Goal: Task Accomplishment & Management: Manage account settings

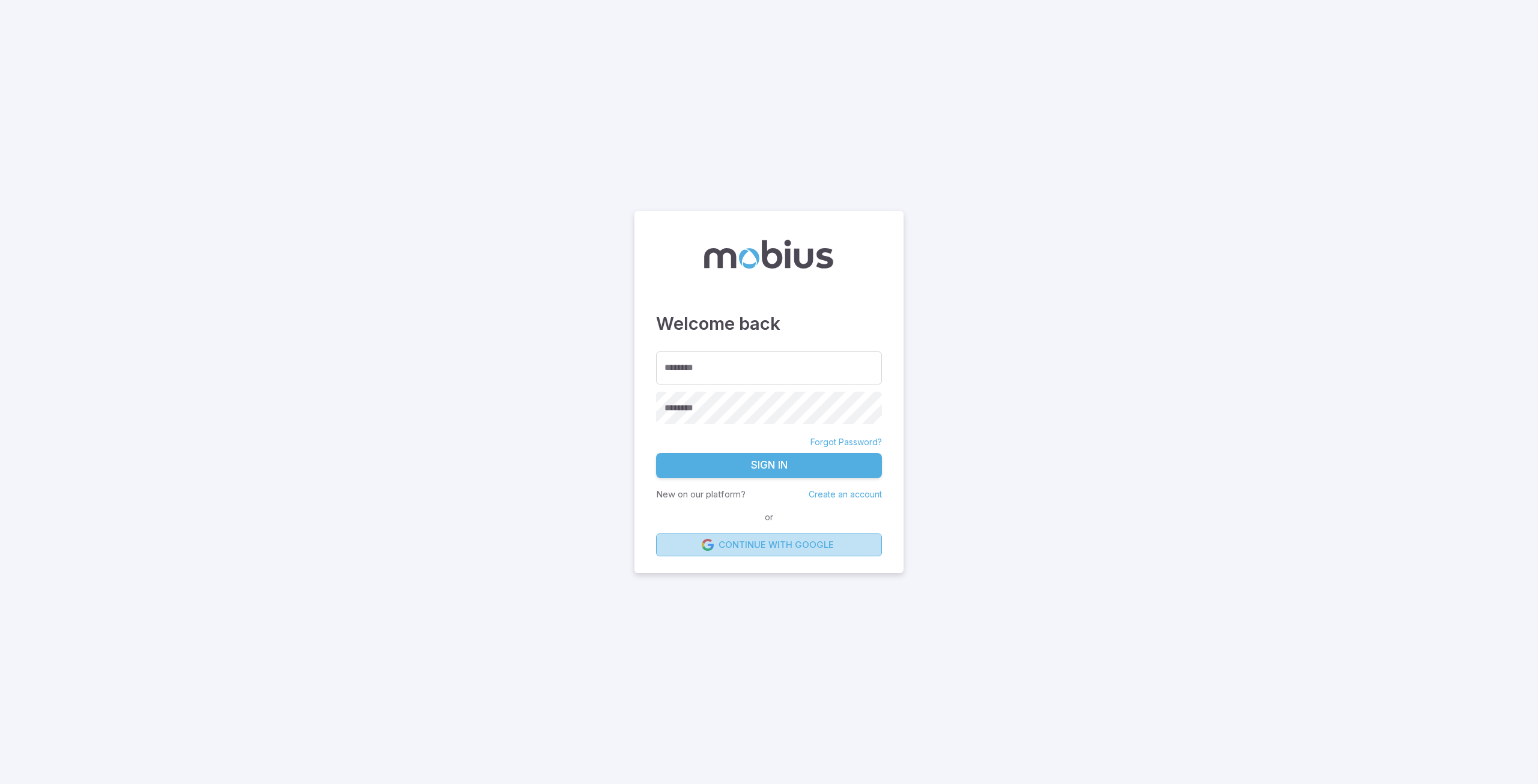
click at [727, 543] on link "Continue with Google" at bounding box center [769, 545] width 226 height 23
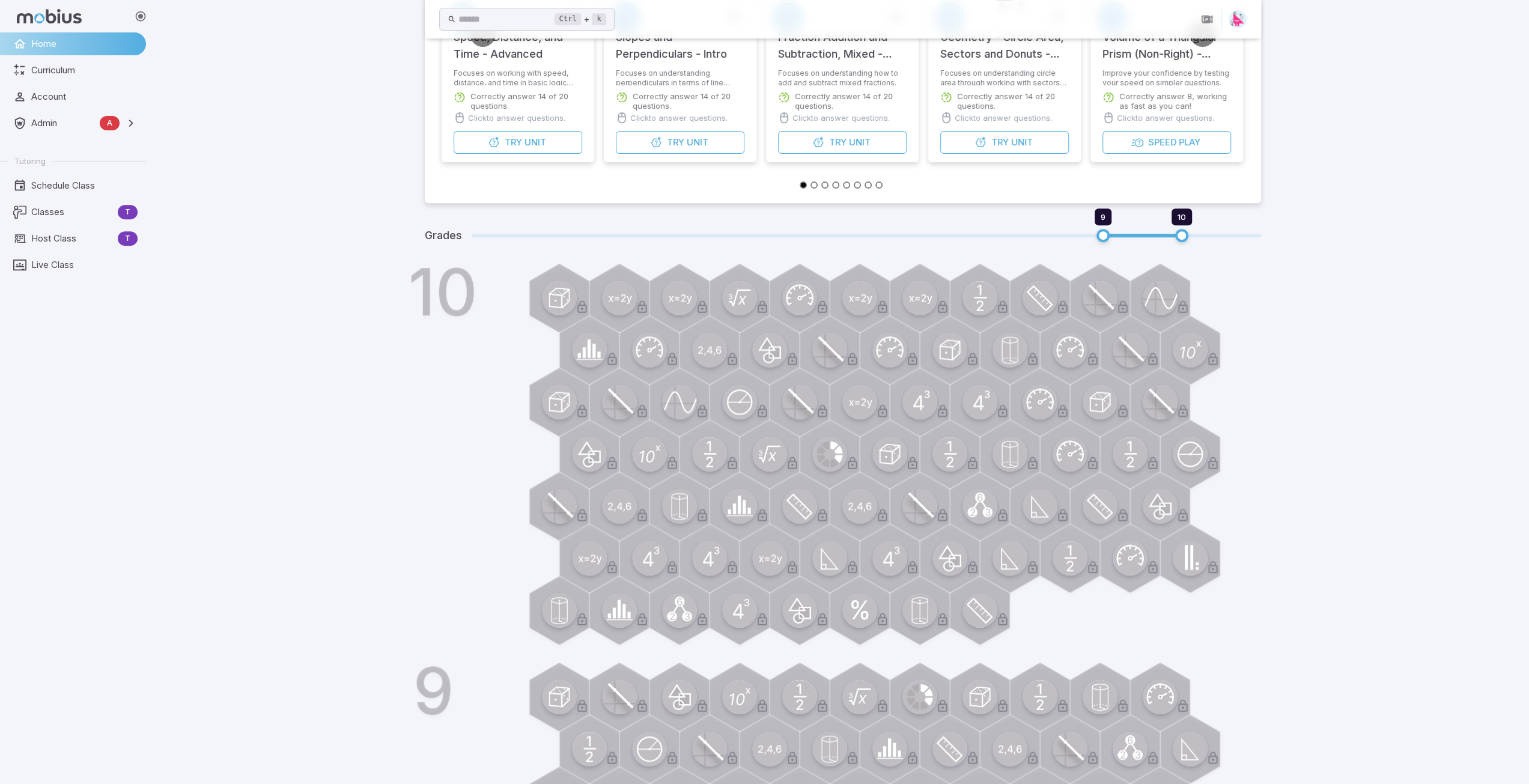
scroll to position [353, 0]
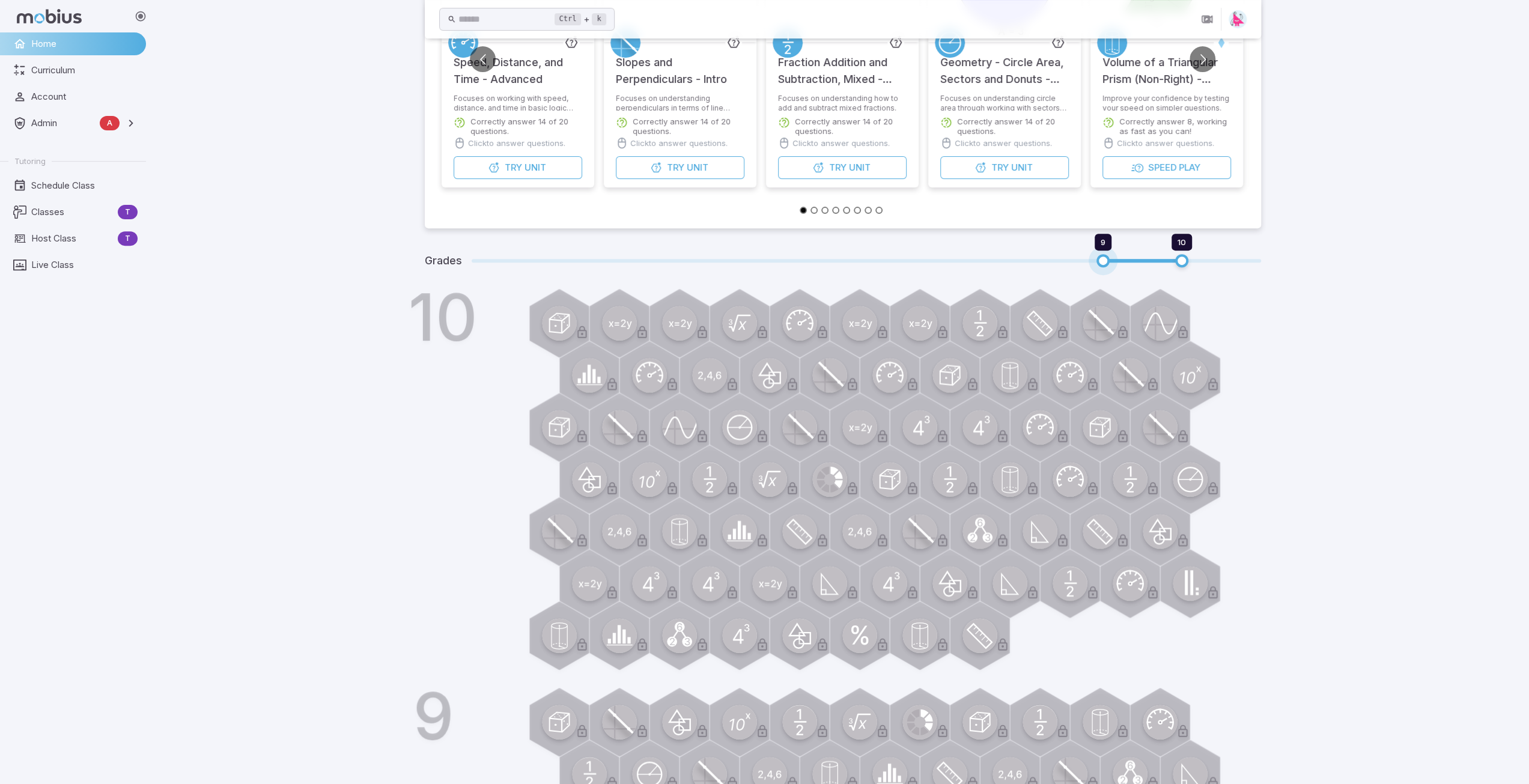
type input "*"
drag, startPoint x: 1104, startPoint y: 259, endPoint x: 826, endPoint y: 263, distance: 278.0
click at [826, 263] on span "6 10" at bounding box center [866, 261] width 789 height 15
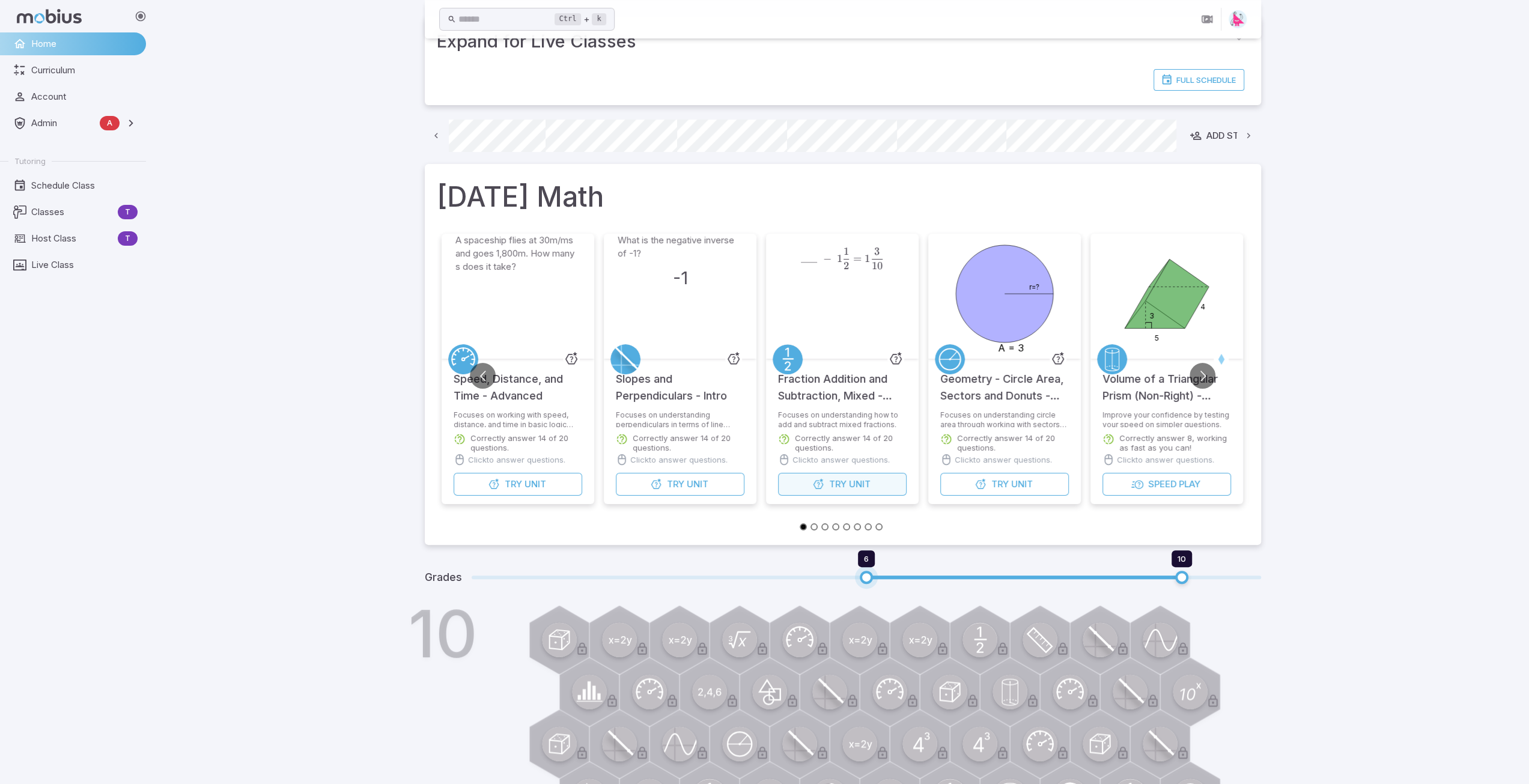
scroll to position [0, 0]
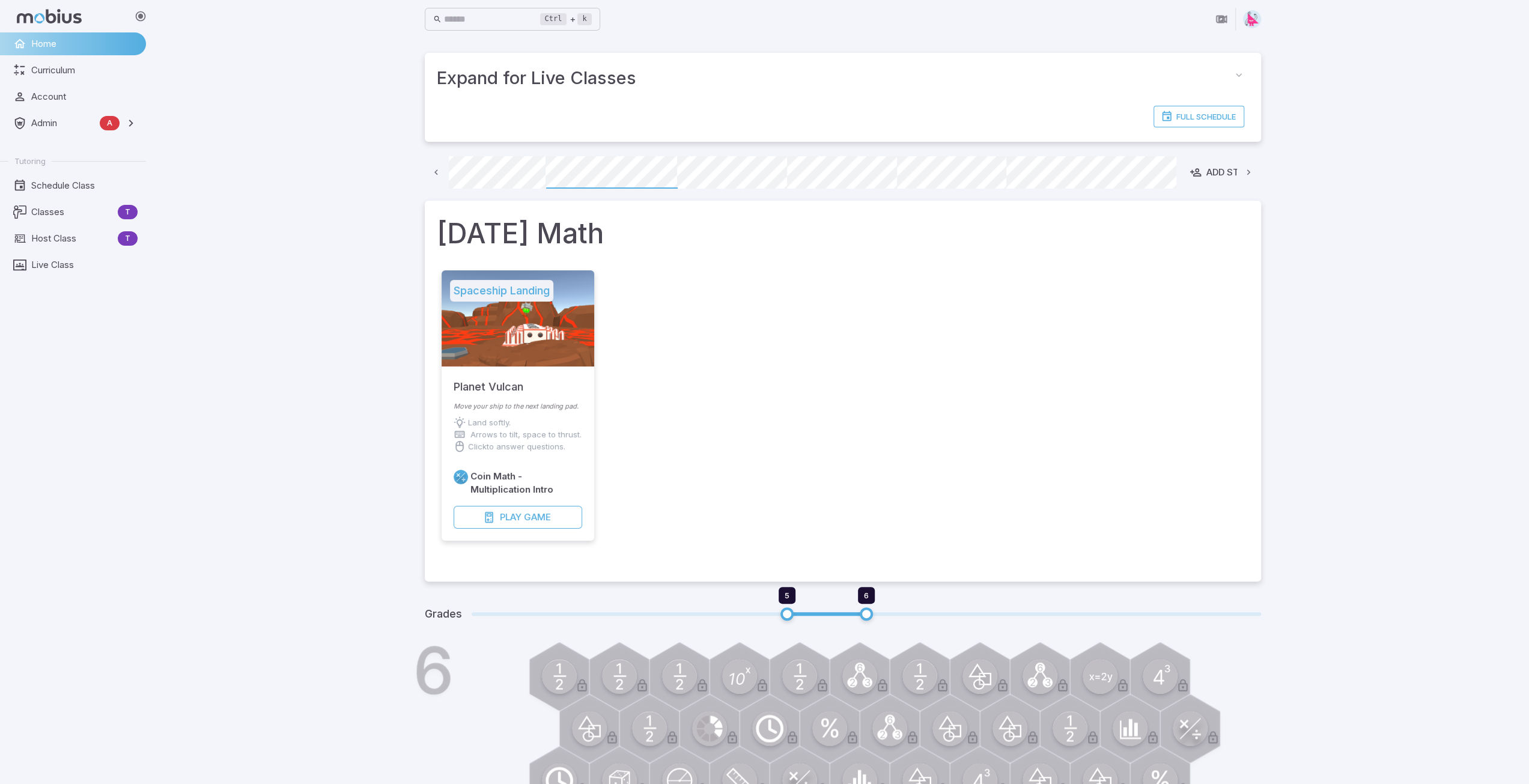
click at [434, 170] on icon at bounding box center [436, 173] width 11 height 11
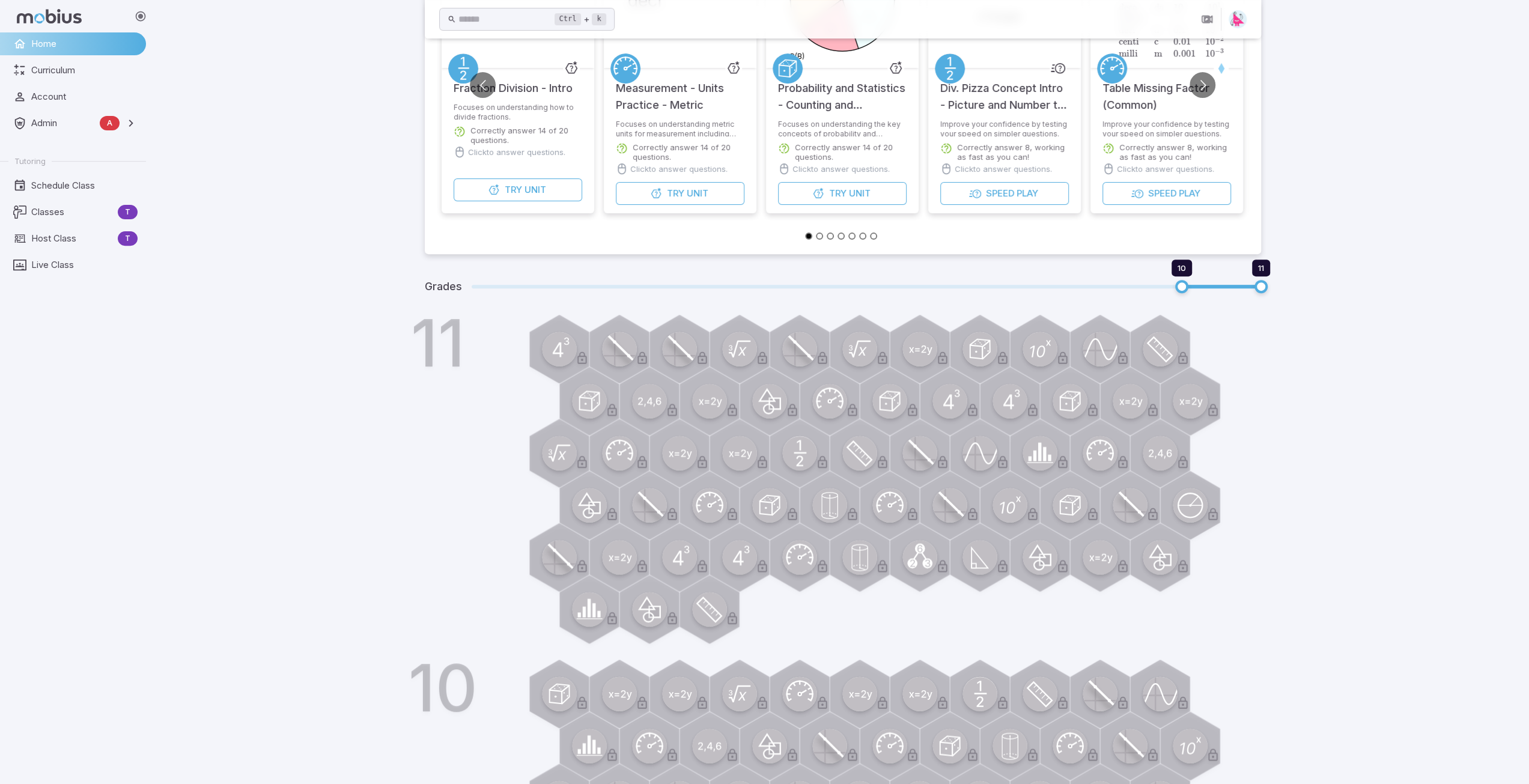
scroll to position [420, 0]
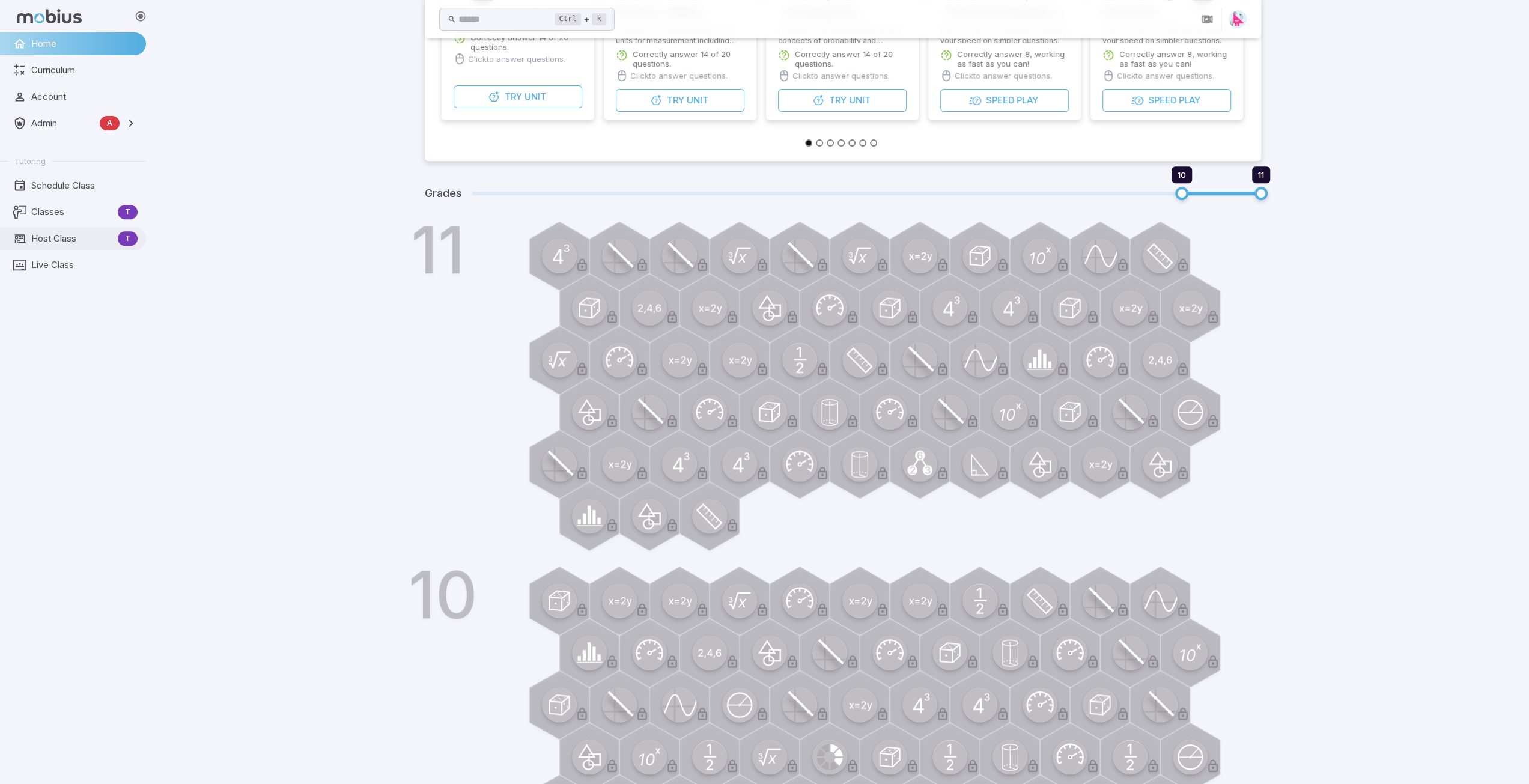
click at [78, 234] on span "Host Class" at bounding box center [72, 238] width 82 height 13
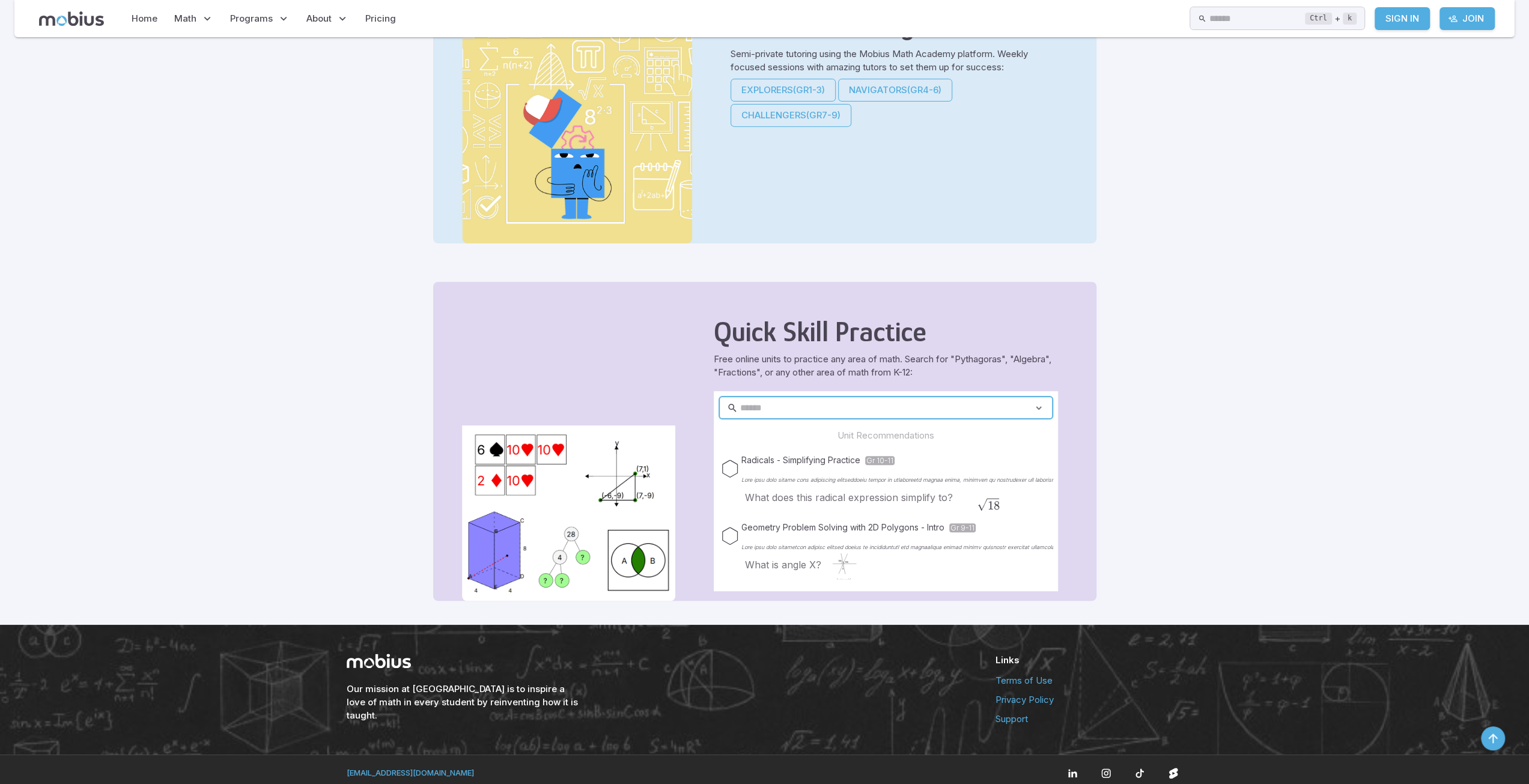
scroll to position [466, 0]
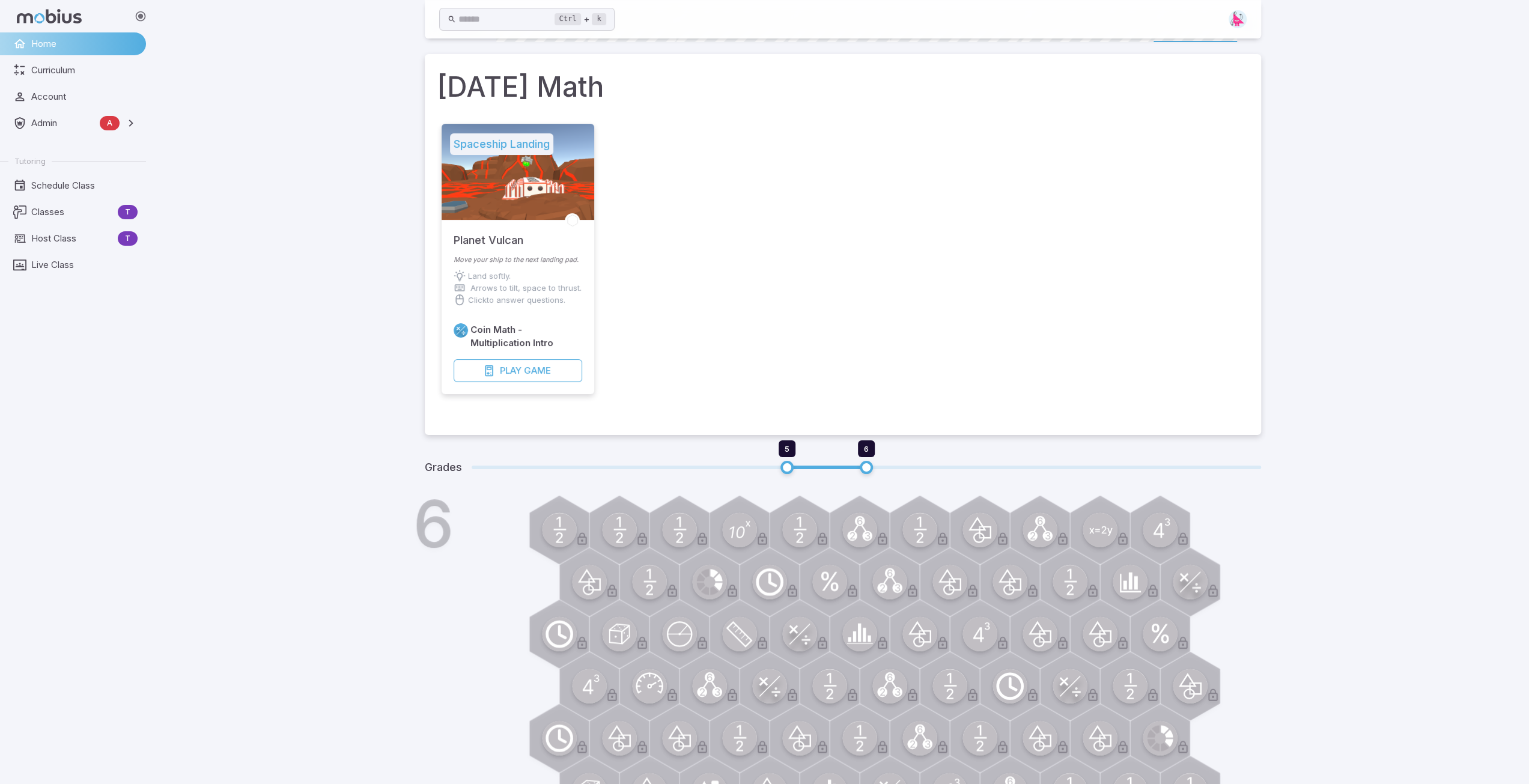
scroll to position [60, 0]
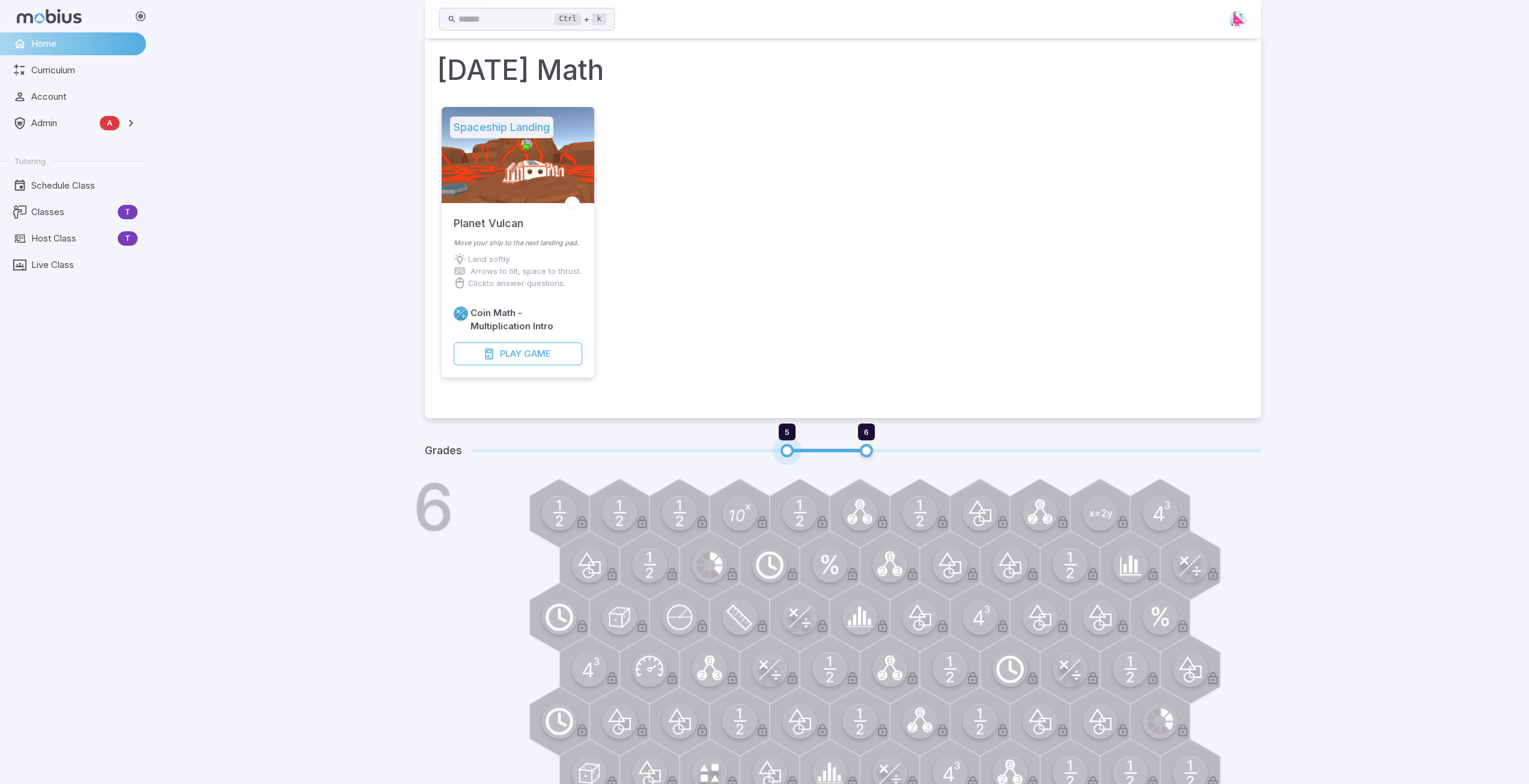
type input "*"
drag, startPoint x: 786, startPoint y: 452, endPoint x: 478, endPoint y: 450, distance: 308.0
click at [478, 450] on span "1" at bounding box center [471, 450] width 13 height 13
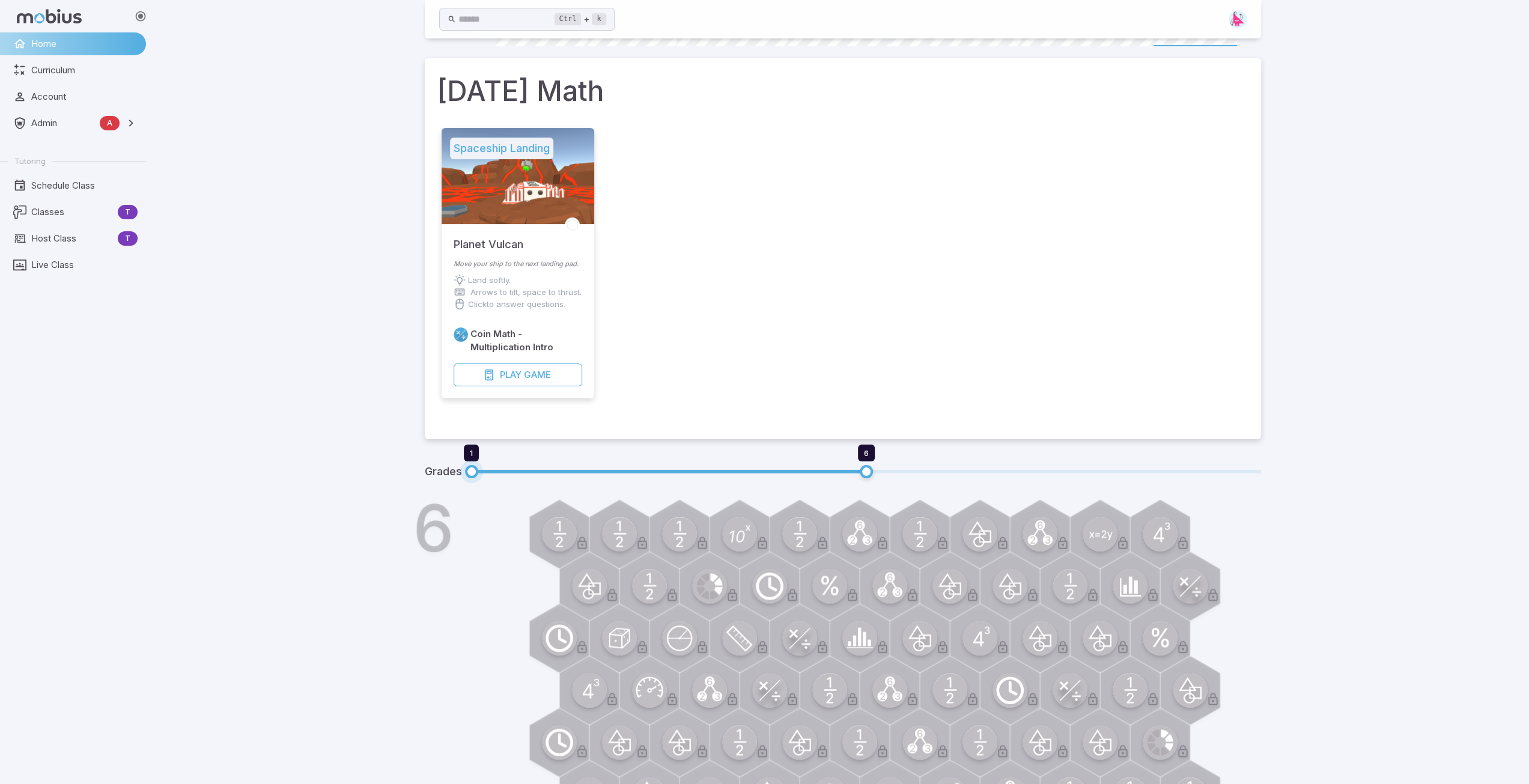
scroll to position [0, 0]
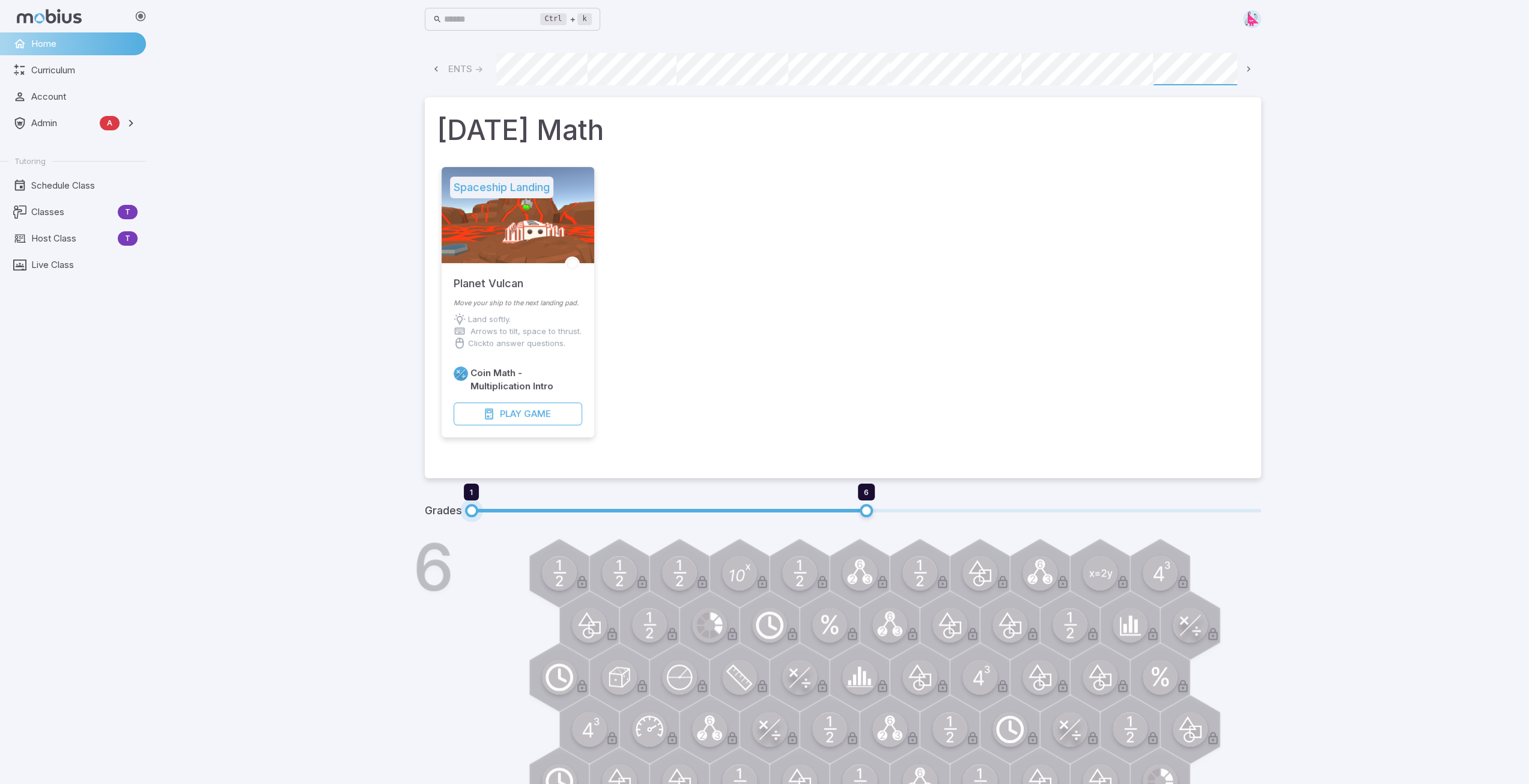
click at [1253, 69] on icon at bounding box center [1249, 69] width 11 height 11
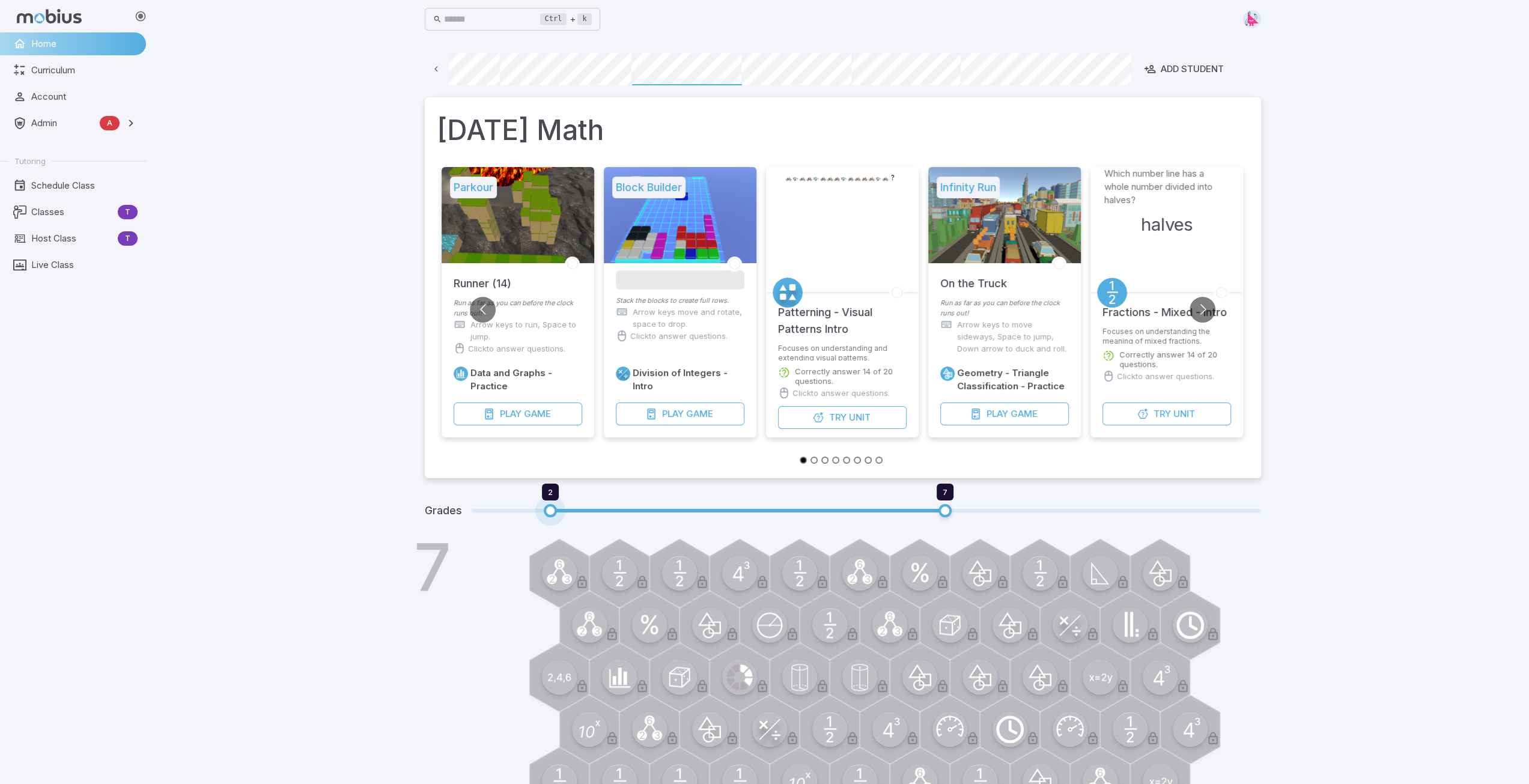
type input "*"
drag, startPoint x: 862, startPoint y: 511, endPoint x: 404, endPoint y: 519, distance: 458.1
